Goal: Task Accomplishment & Management: Manage account settings

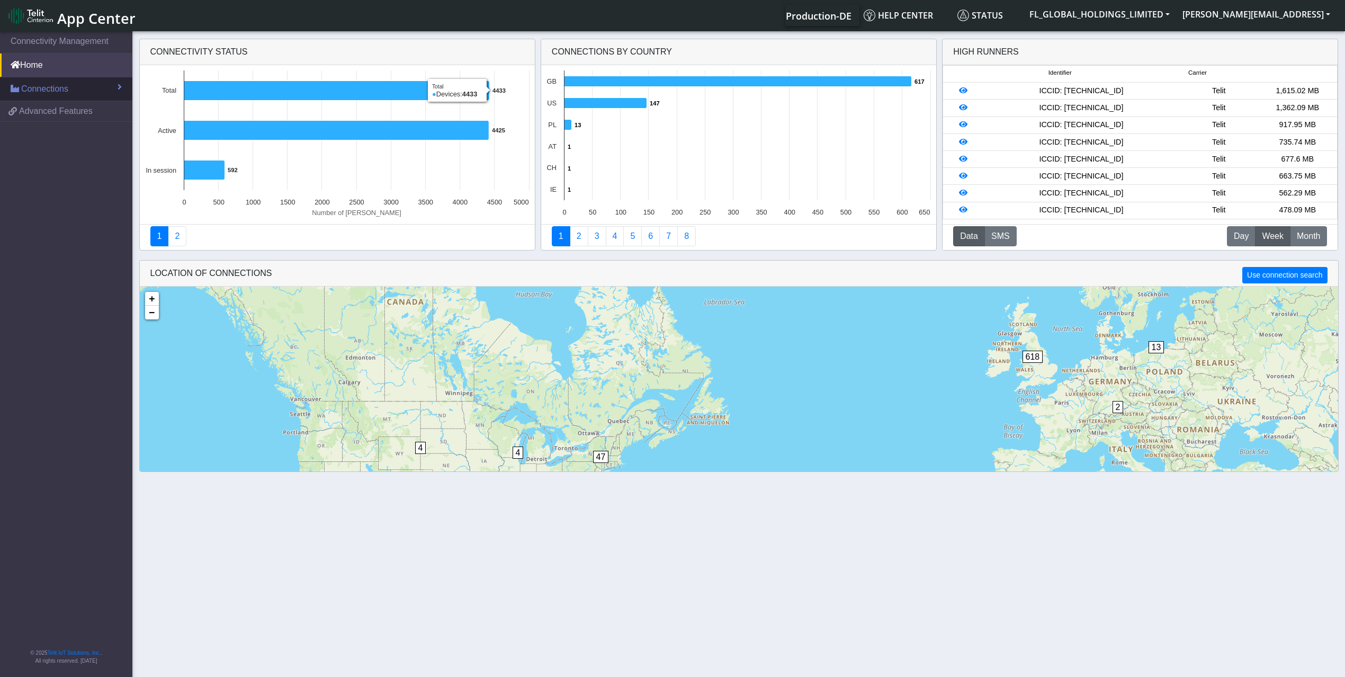
click at [53, 90] on span "Connections" at bounding box center [44, 89] width 47 height 13
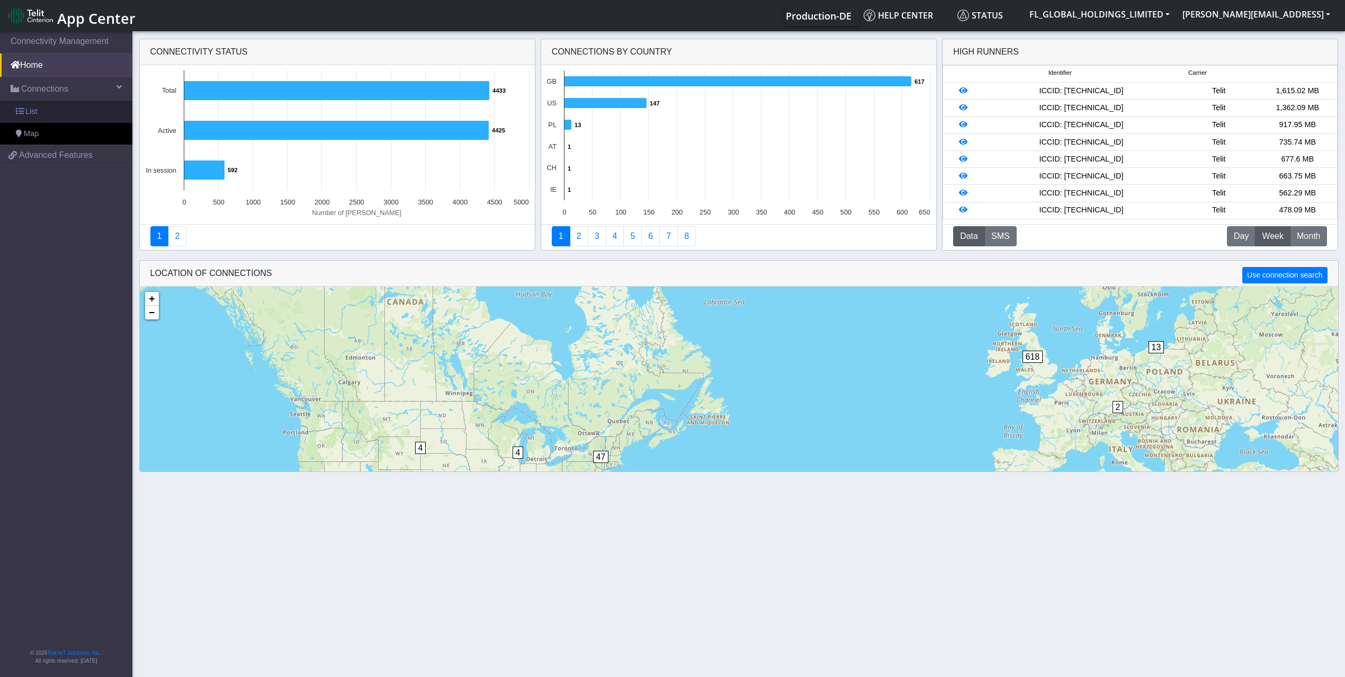
click at [66, 114] on link "List" at bounding box center [66, 112] width 132 height 22
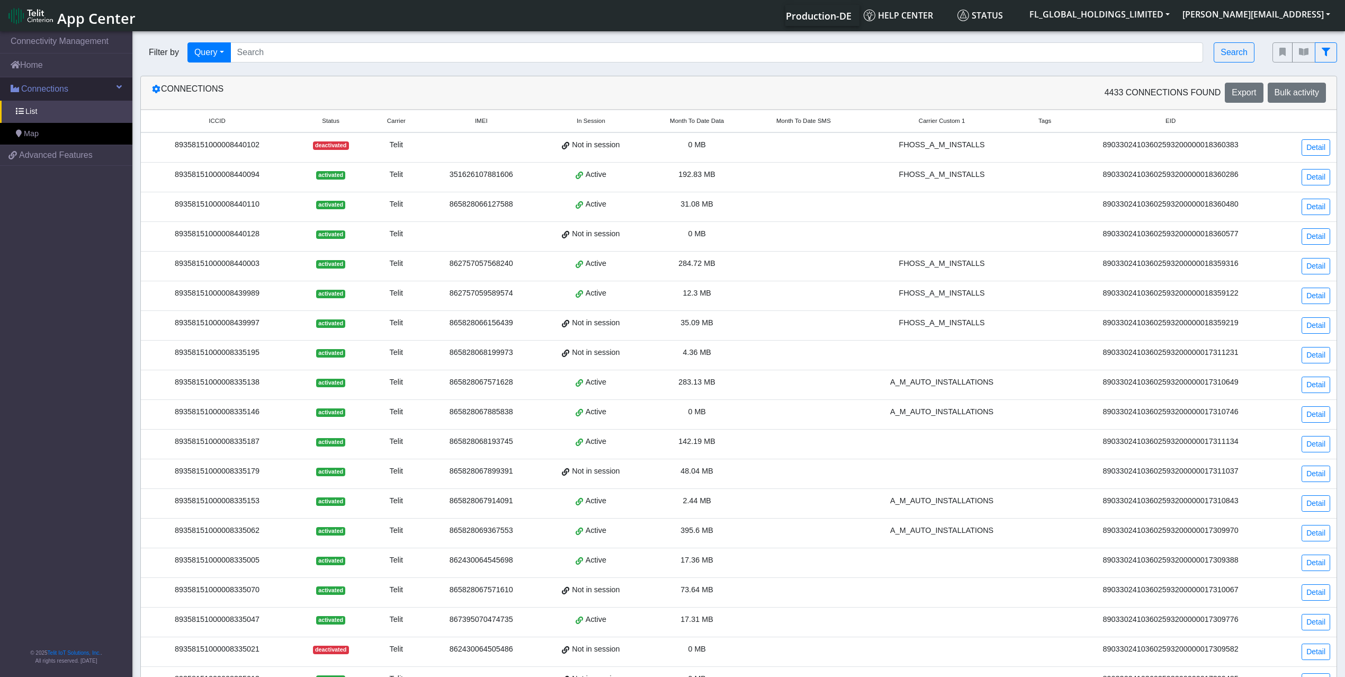
click at [60, 89] on span "Connections" at bounding box center [44, 89] width 47 height 13
click at [60, 113] on link "List" at bounding box center [66, 112] width 132 height 22
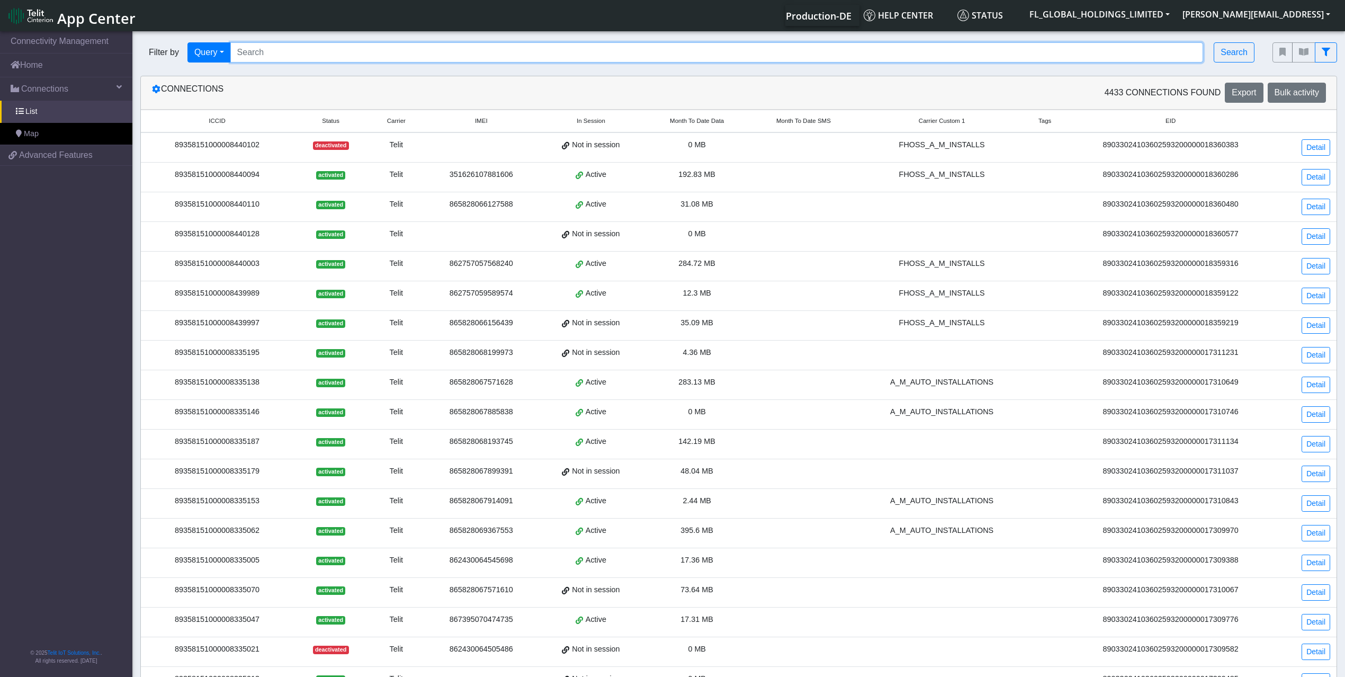
click at [284, 43] on input "Search..." at bounding box center [716, 52] width 973 height 20
paste input "89358151000008334974"
type input "89358151000008334974"
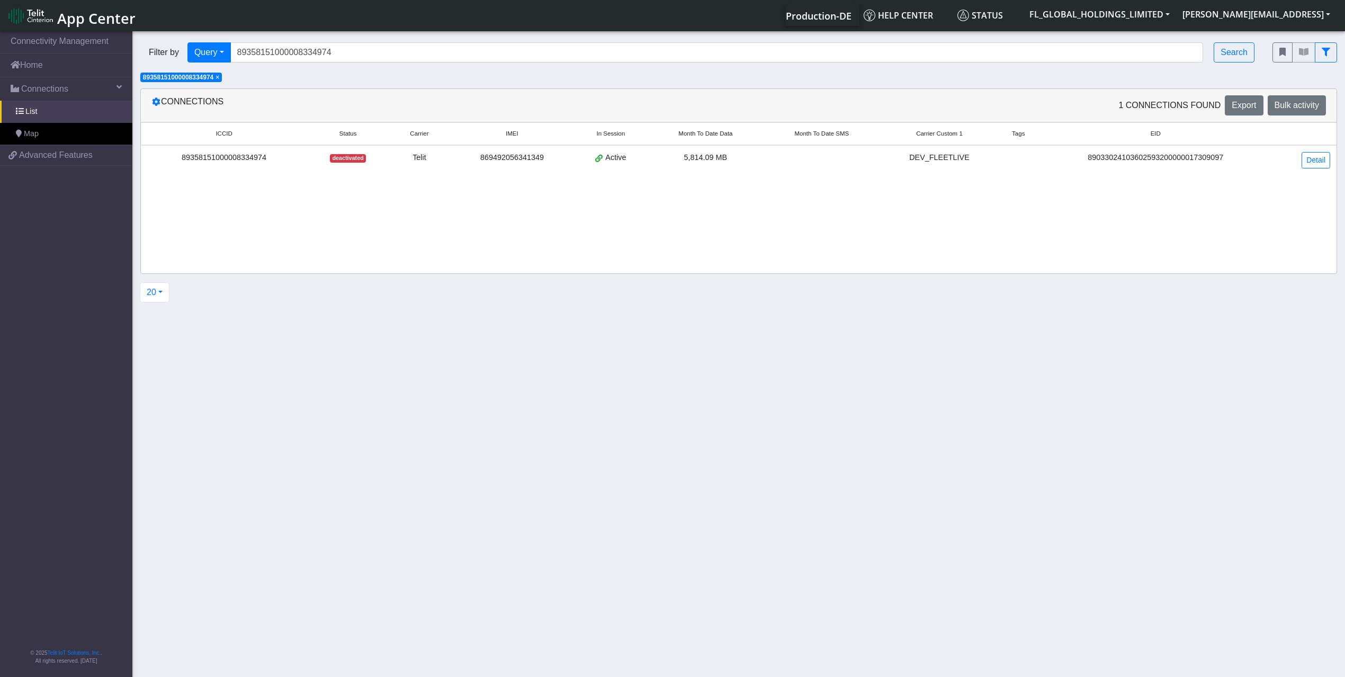
click at [345, 161] on span "deactivated" at bounding box center [348, 158] width 36 height 8
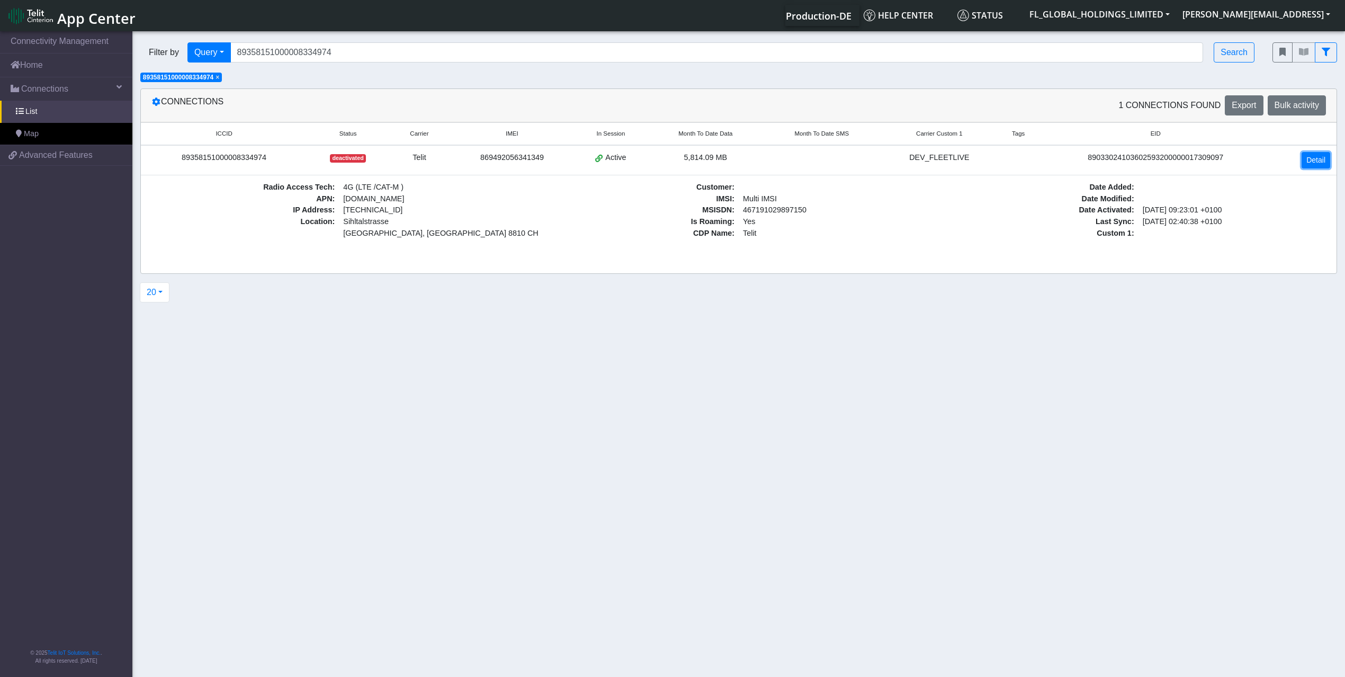
click at [1318, 158] on link "Detail" at bounding box center [1316, 160] width 29 height 16
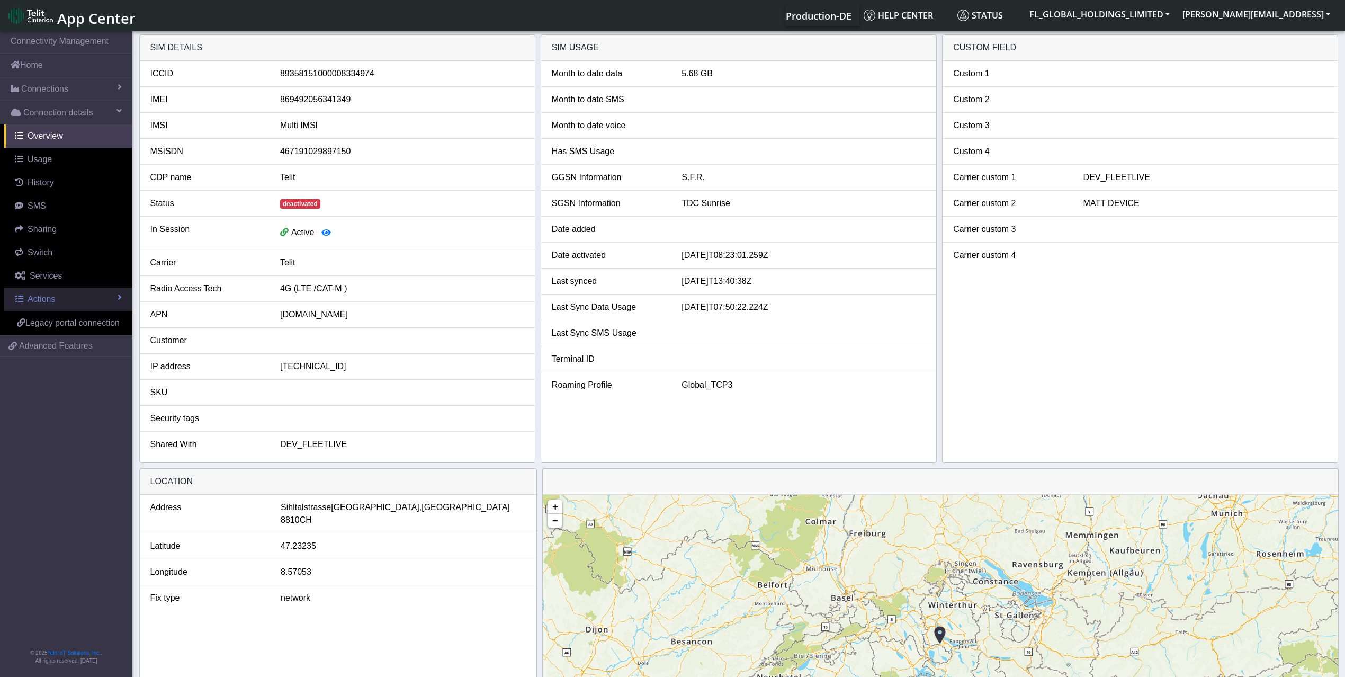
click at [55, 298] on span "Actions" at bounding box center [42, 298] width 28 height 9
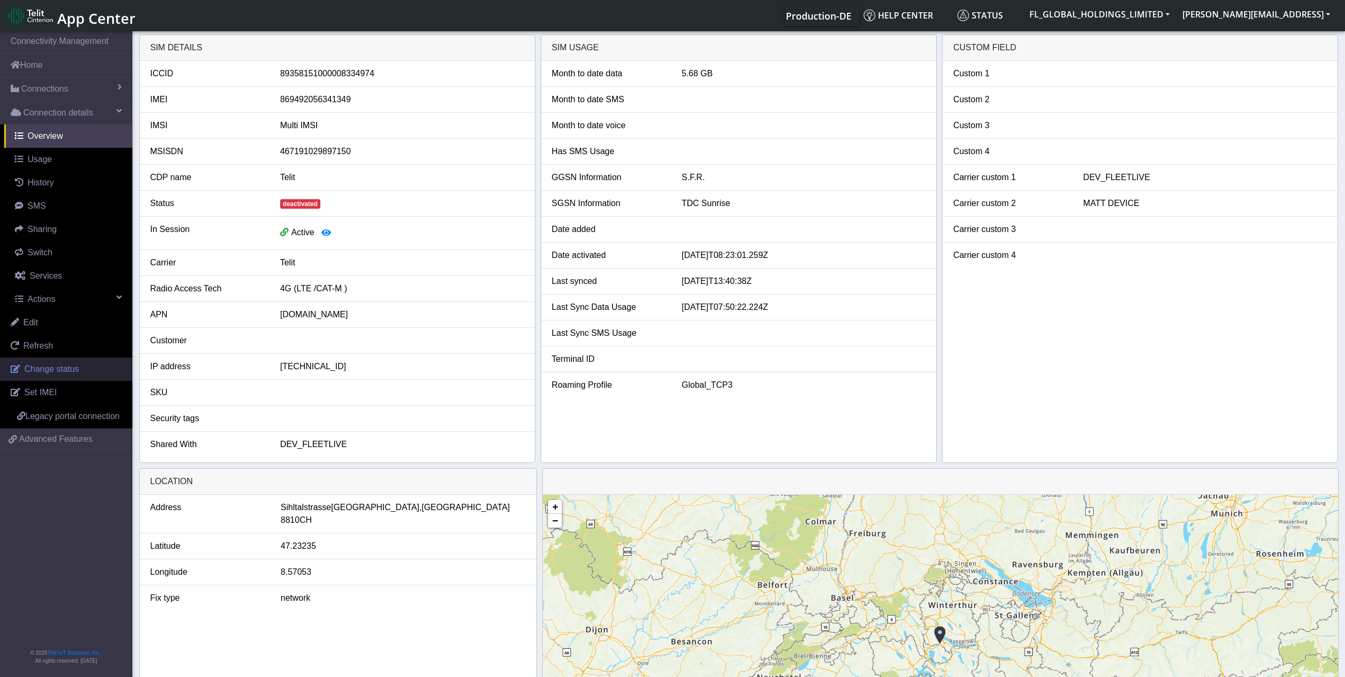
click at [45, 369] on span "Change status" at bounding box center [51, 368] width 55 height 9
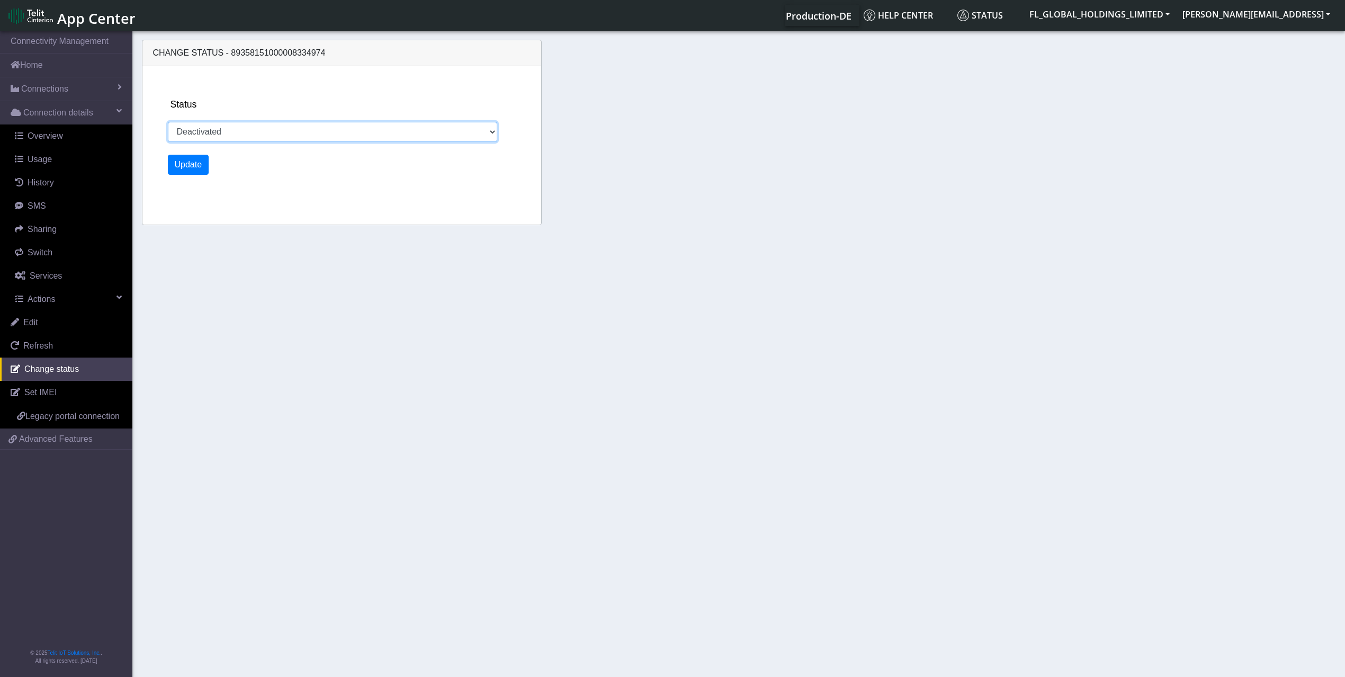
click at [380, 136] on select "Activated Deactivated" at bounding box center [333, 132] width 330 height 20
select select "activated"
click at [168, 122] on select "Activated Deactivated" at bounding box center [333, 132] width 330 height 20
click at [198, 166] on button "Update" at bounding box center [188, 165] width 41 height 20
